Goal: Register for event/course: Sign up to attend an event or enroll in a course

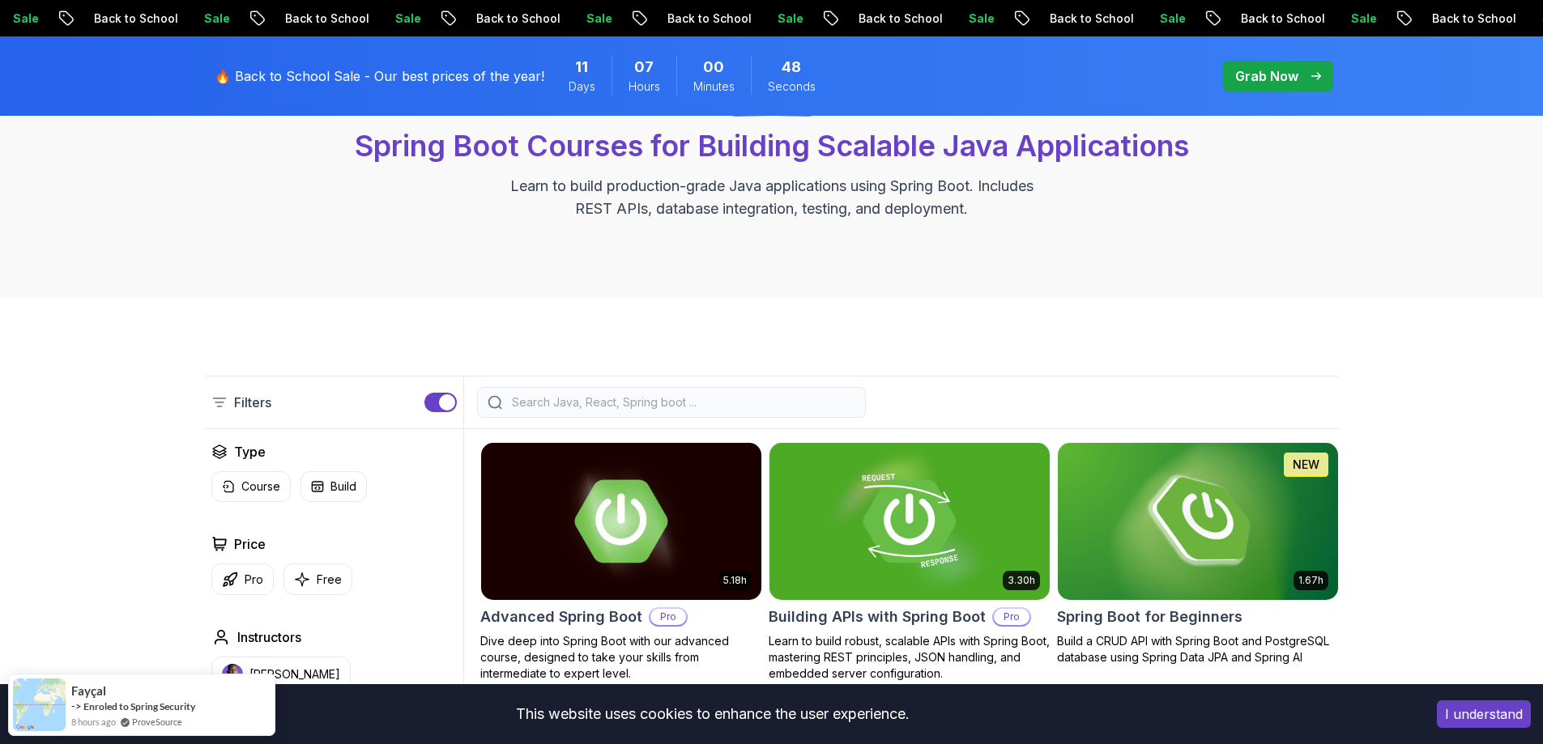
scroll to position [162, 0]
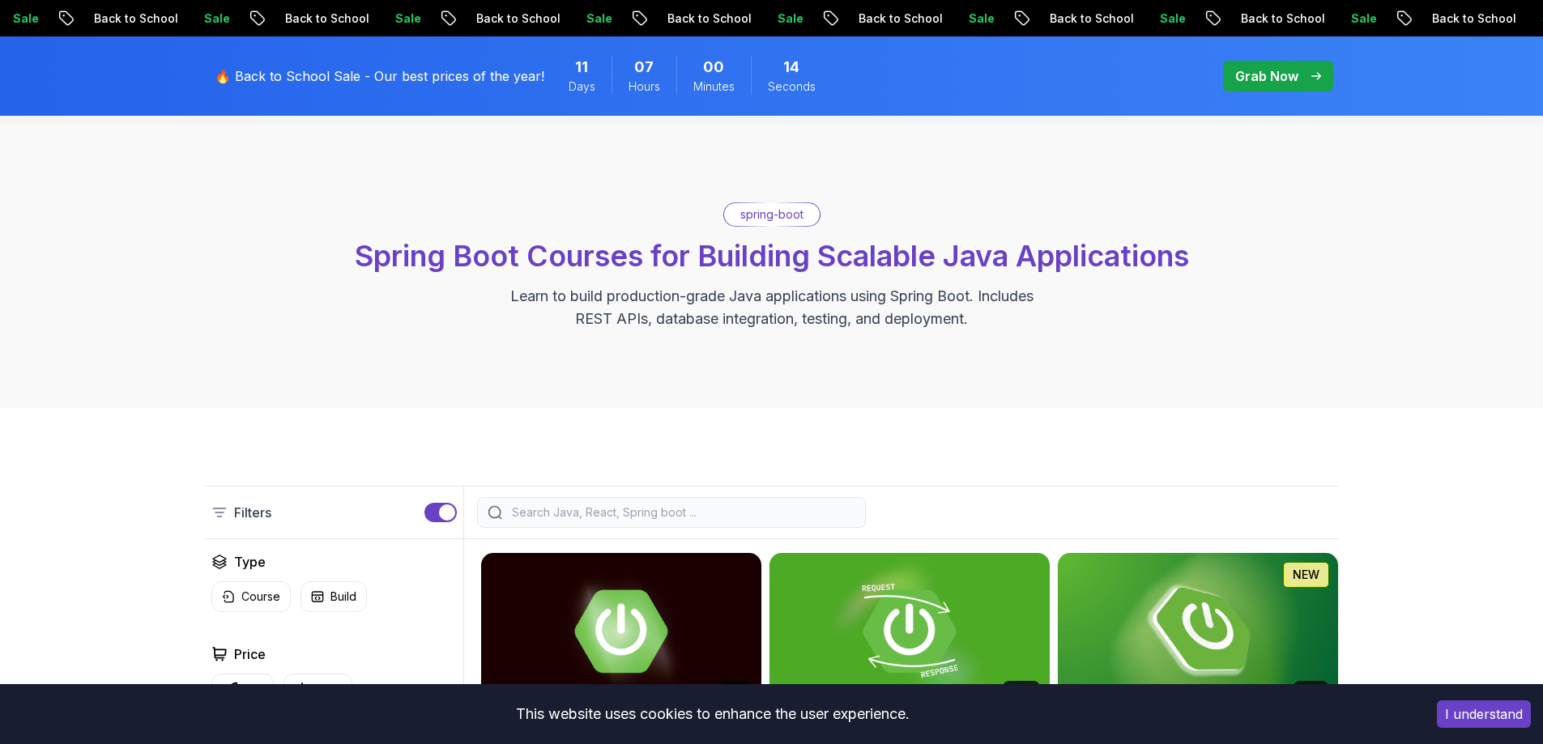
scroll to position [0, 0]
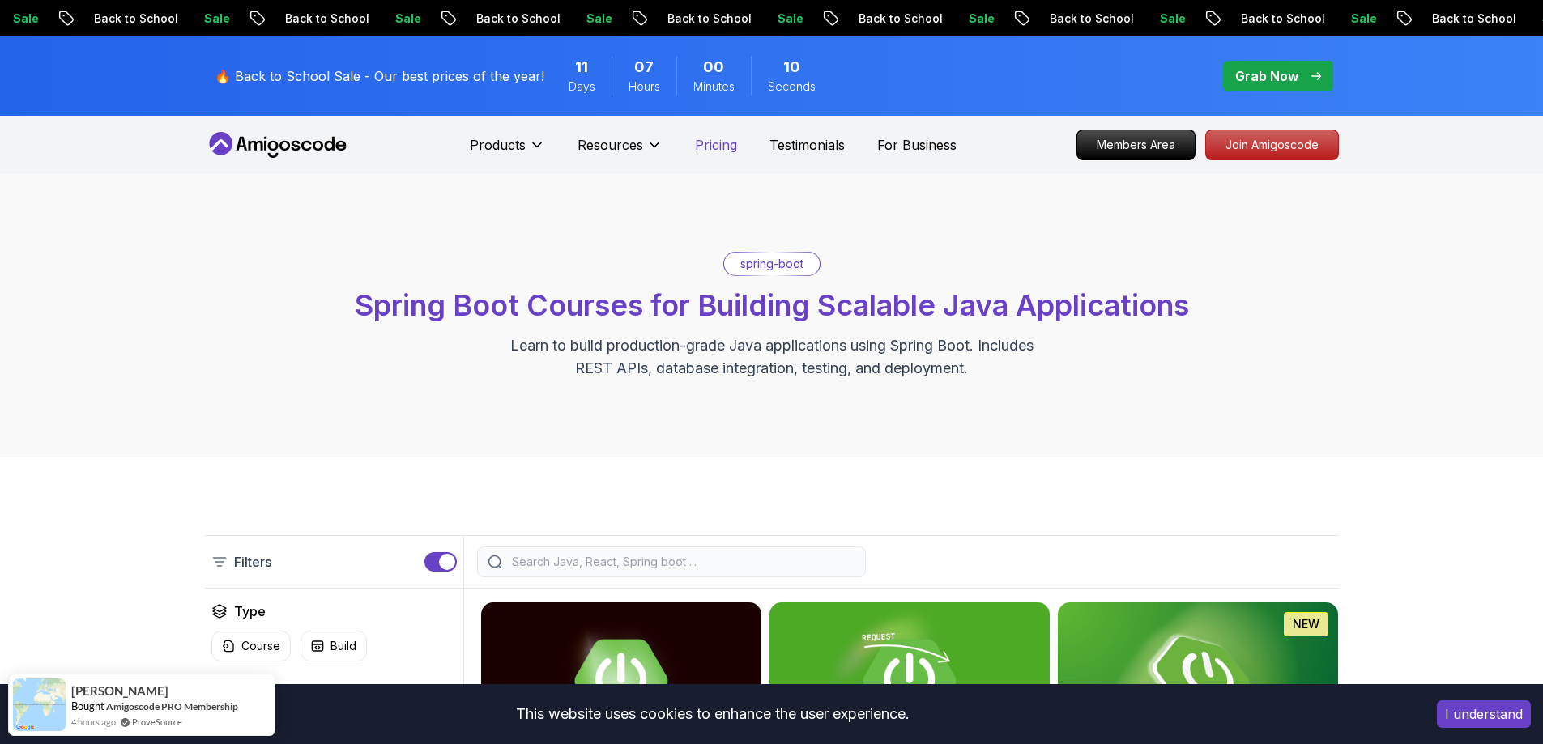
click at [730, 152] on p "Pricing" at bounding box center [716, 144] width 42 height 19
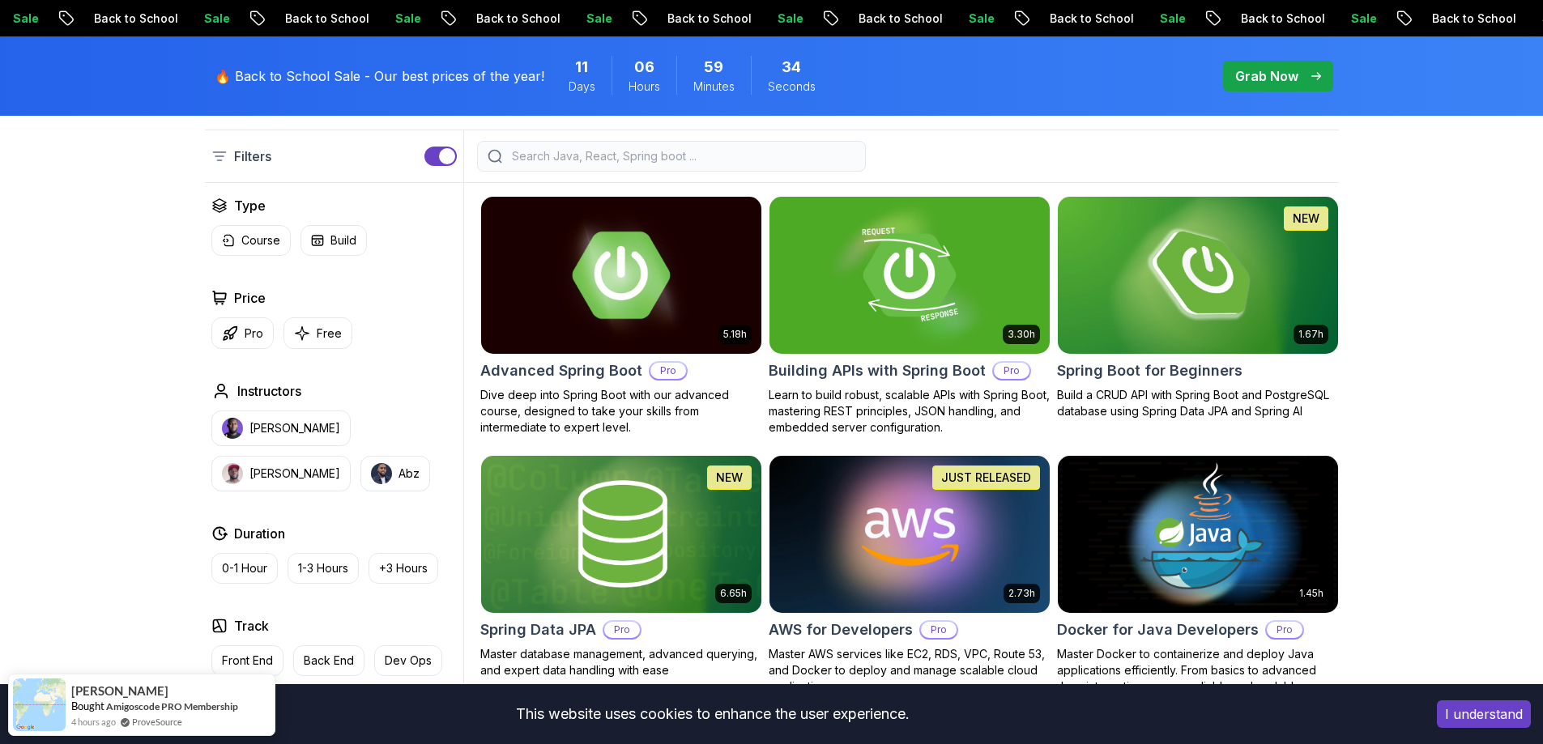
scroll to position [486, 0]
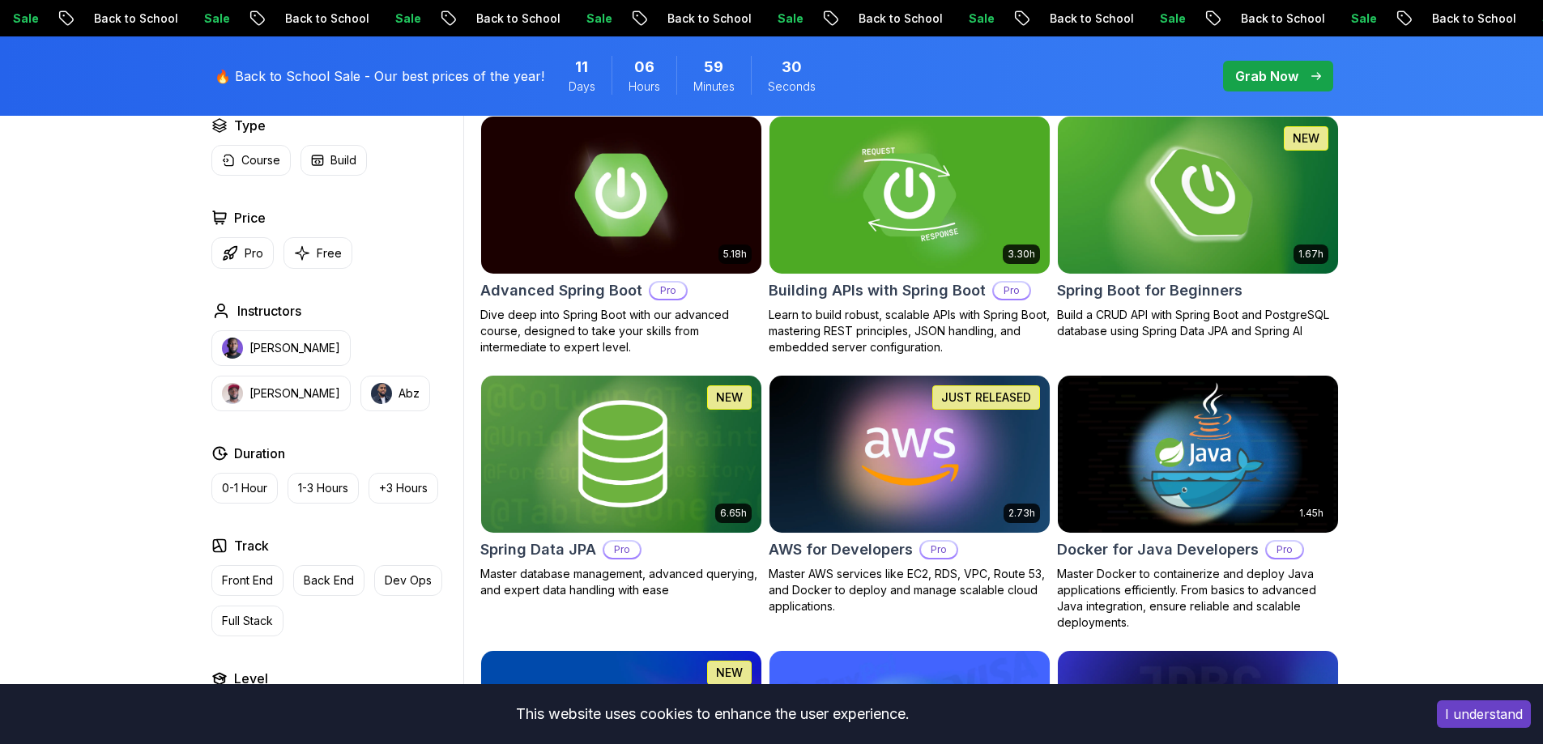
click at [1263, 237] on img at bounding box center [1197, 195] width 294 height 164
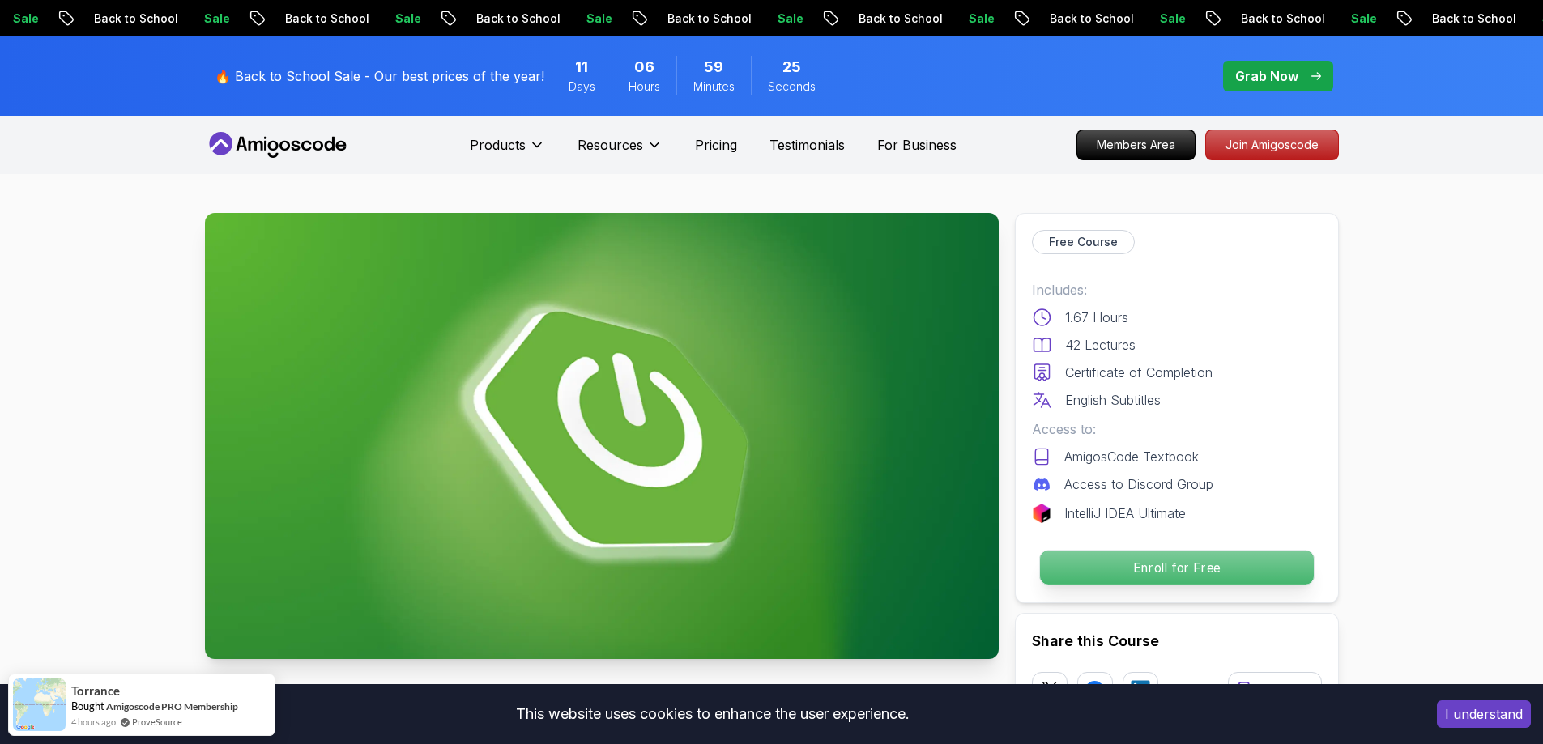
click at [1124, 568] on p "Enroll for Free" at bounding box center [1176, 568] width 274 height 34
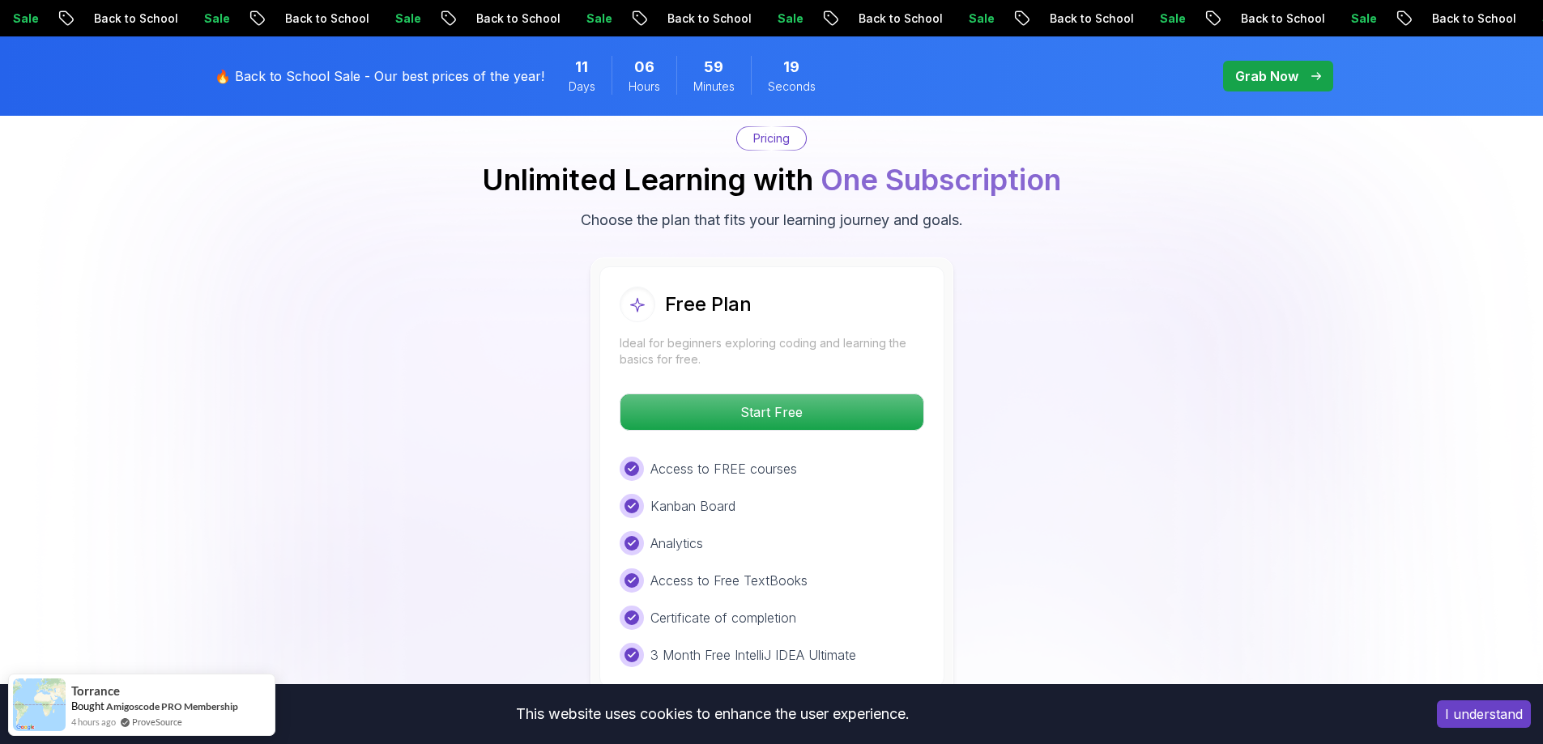
scroll to position [3377, 0]
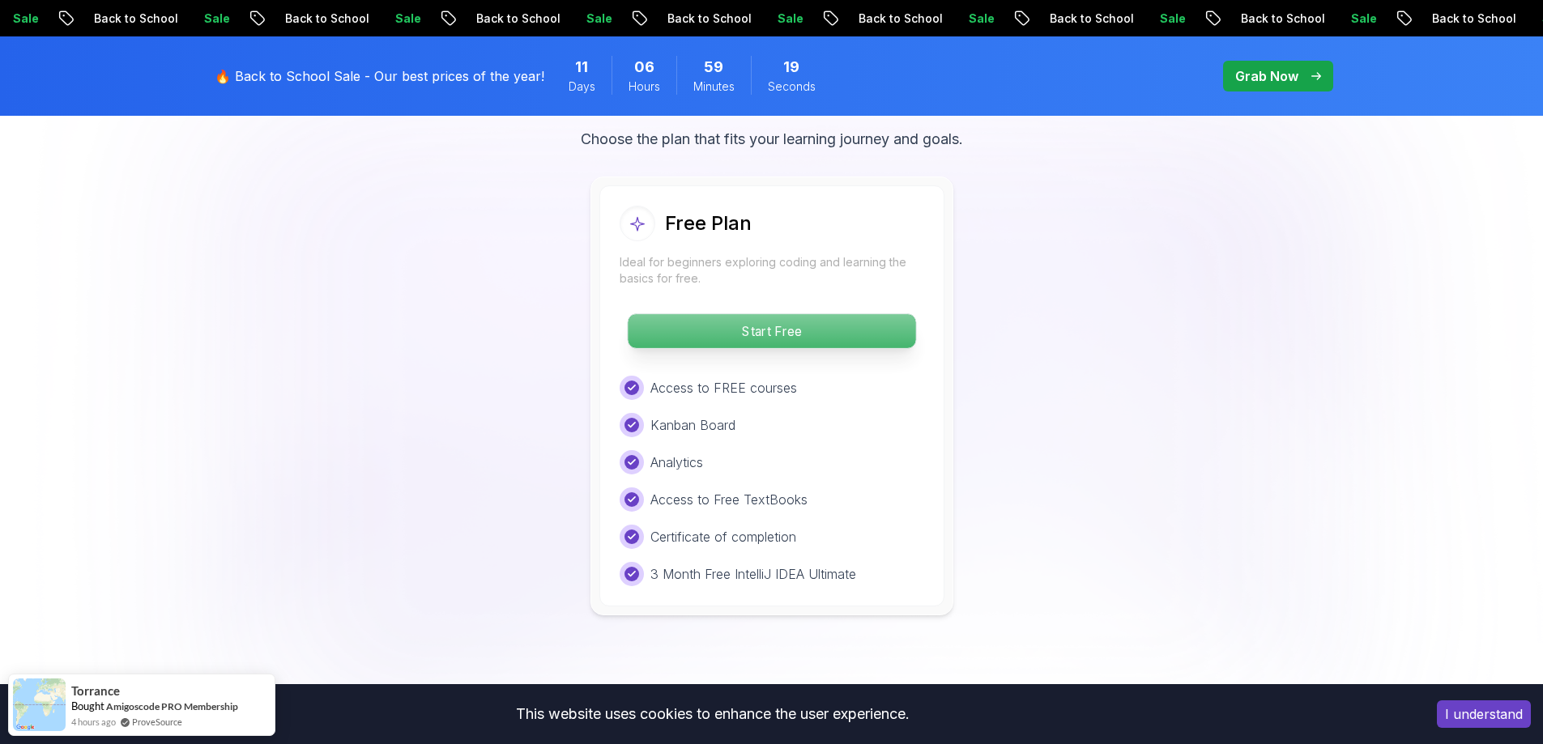
click at [819, 314] on p "Start Free" at bounding box center [771, 331] width 287 height 34
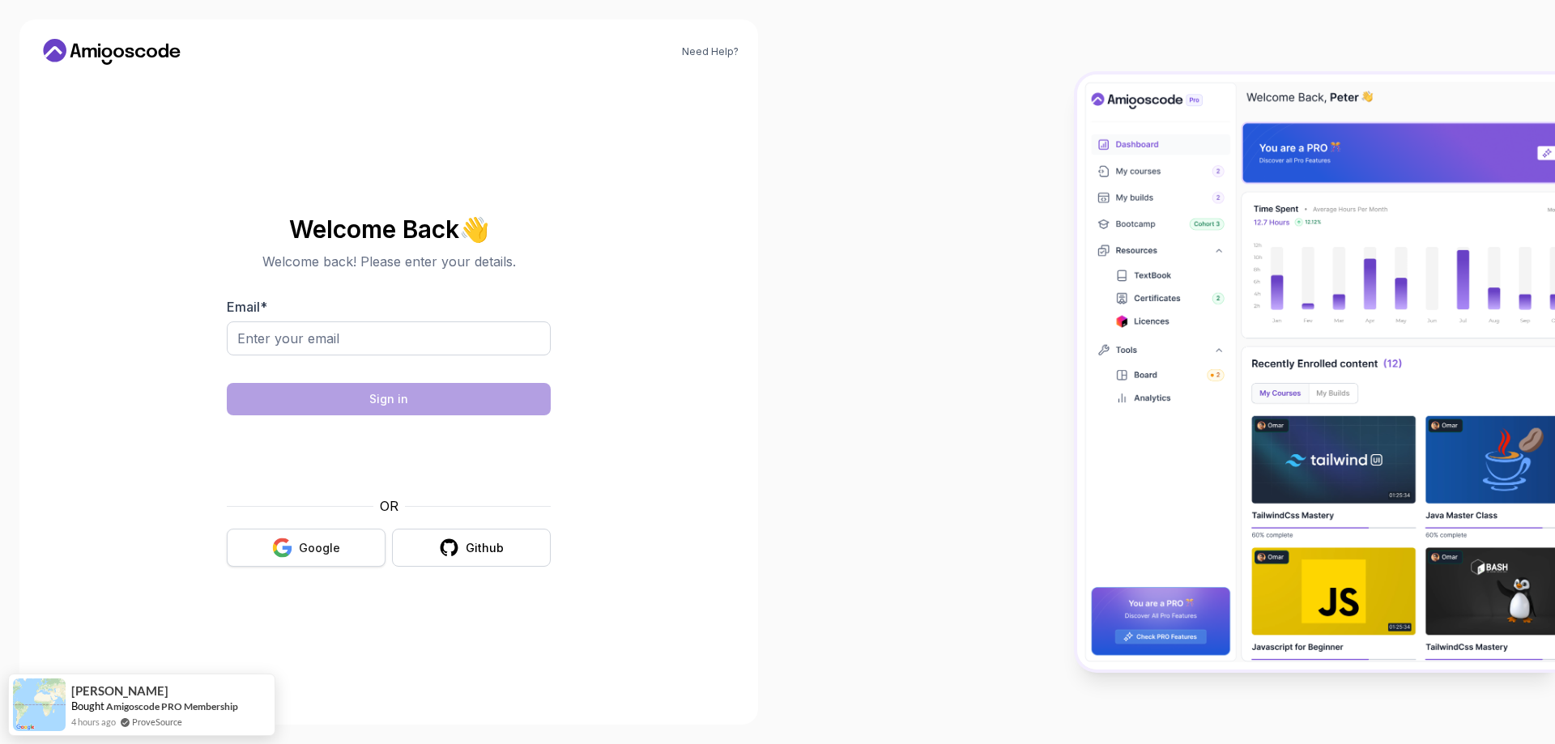
click at [294, 534] on button "Google" at bounding box center [306, 548] width 159 height 38
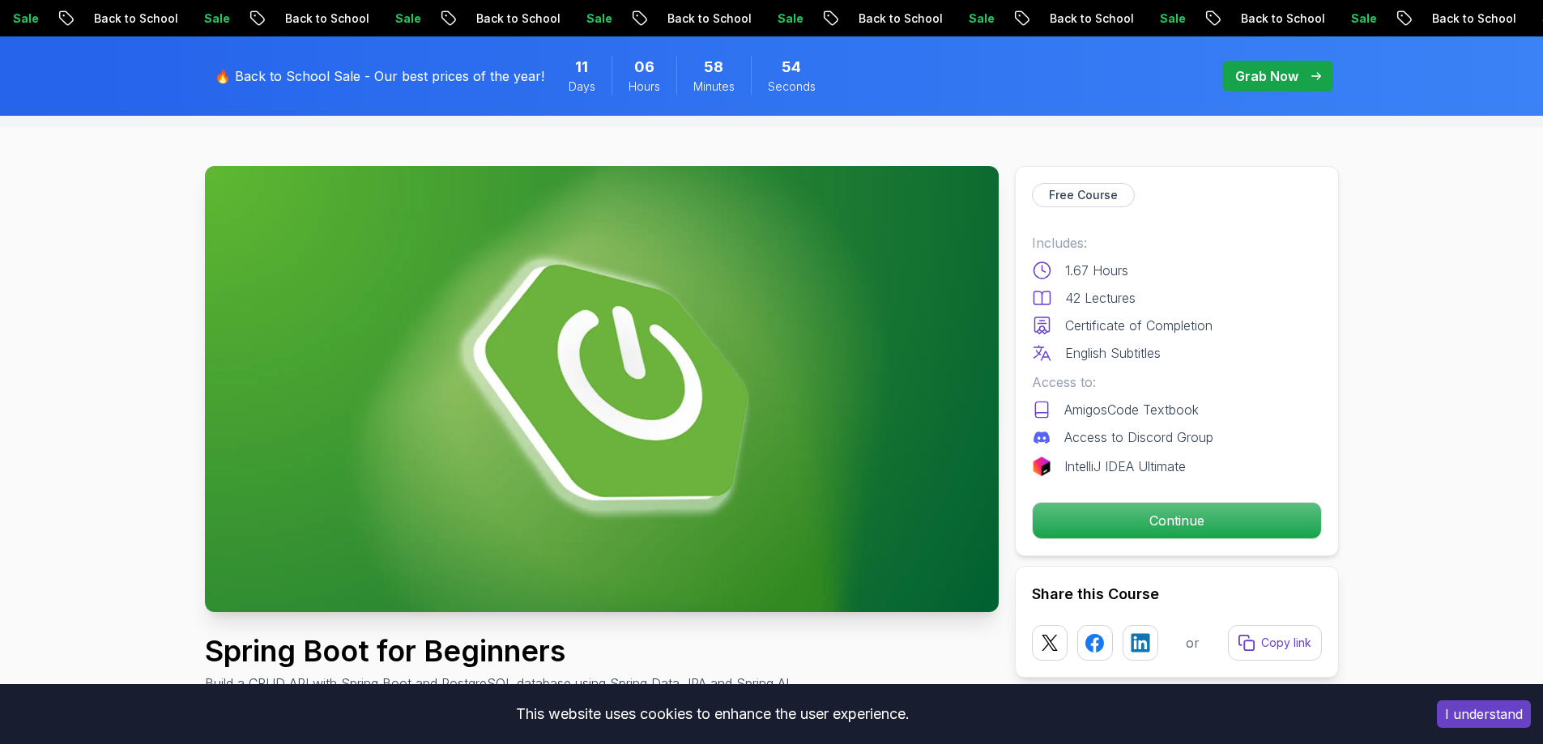
scroll to position [81, 0]
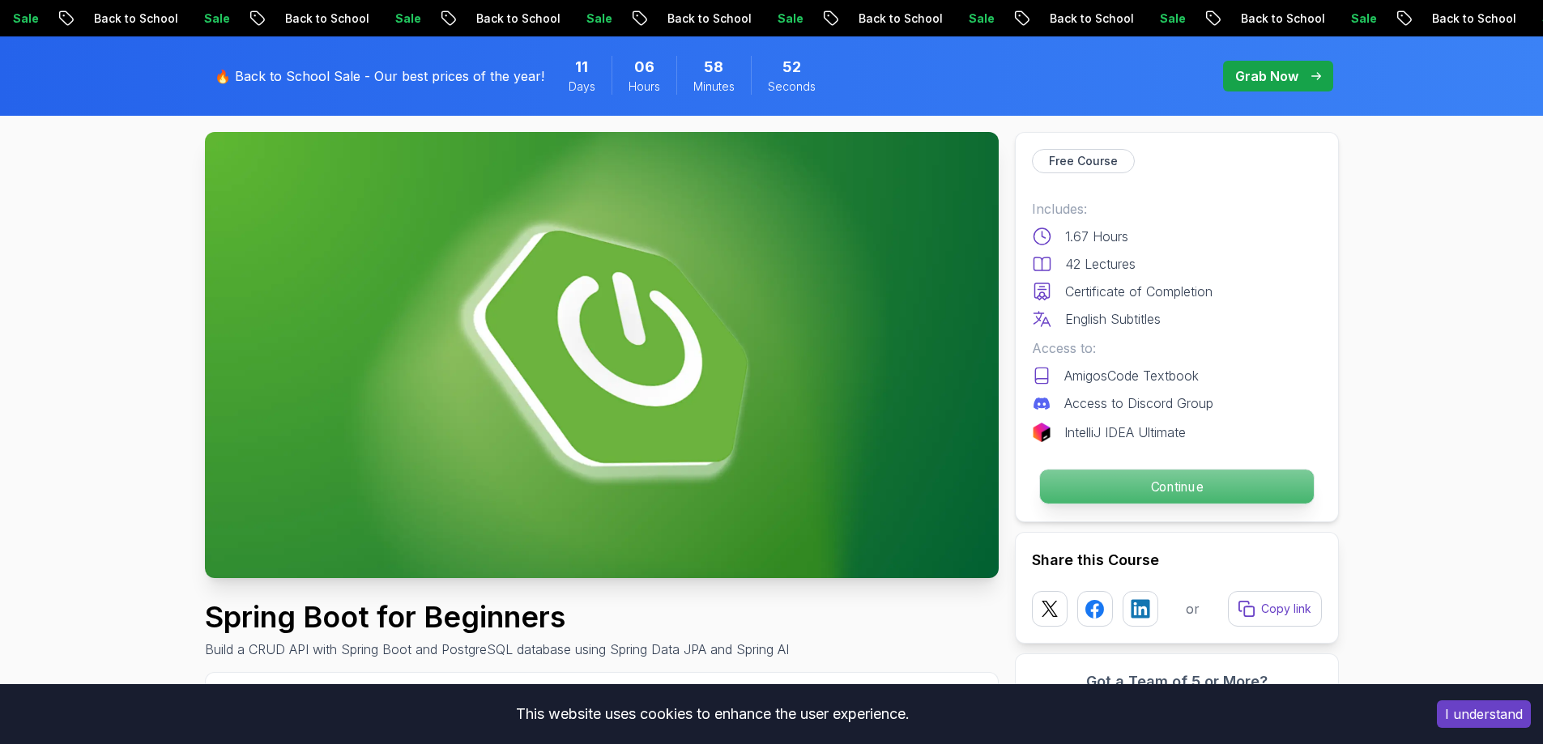
click at [1113, 479] on p "Continue" at bounding box center [1176, 487] width 274 height 34
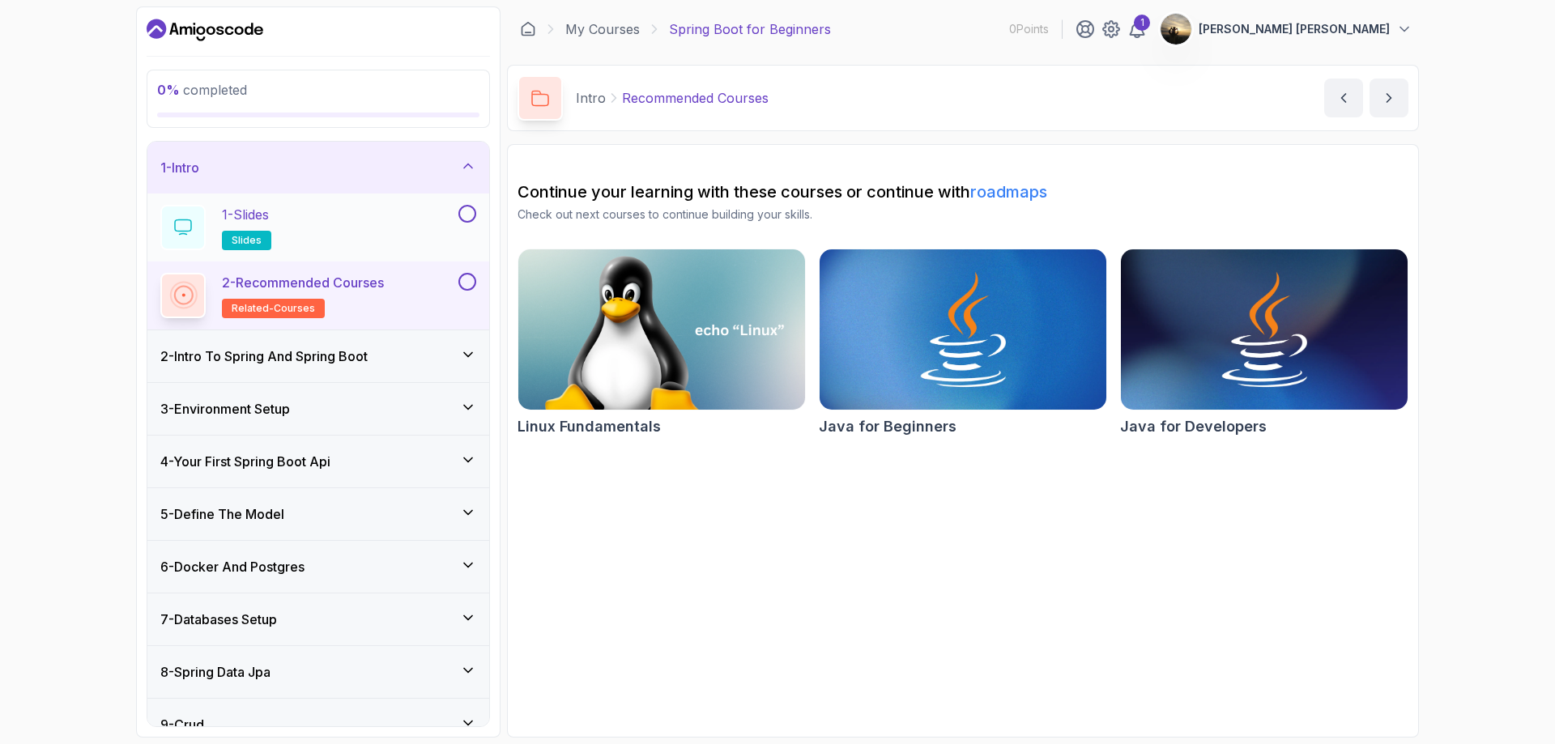
click at [342, 232] on div "1 - Slides slides" at bounding box center [307, 227] width 295 height 45
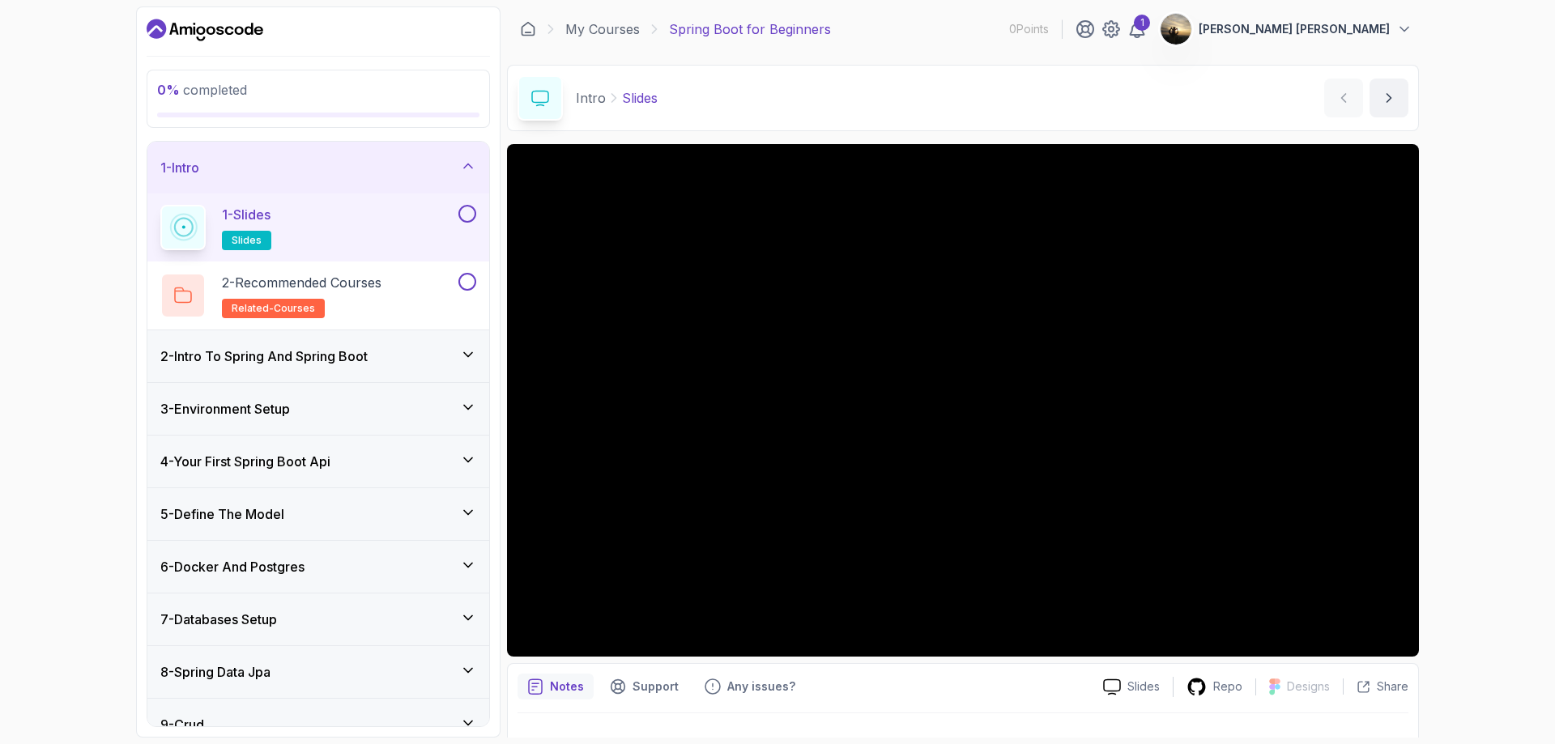
click at [313, 356] on h3 "2 - Intro To Spring And Spring Boot" at bounding box center [263, 356] width 207 height 19
